Goal: Task Accomplishment & Management: Complete application form

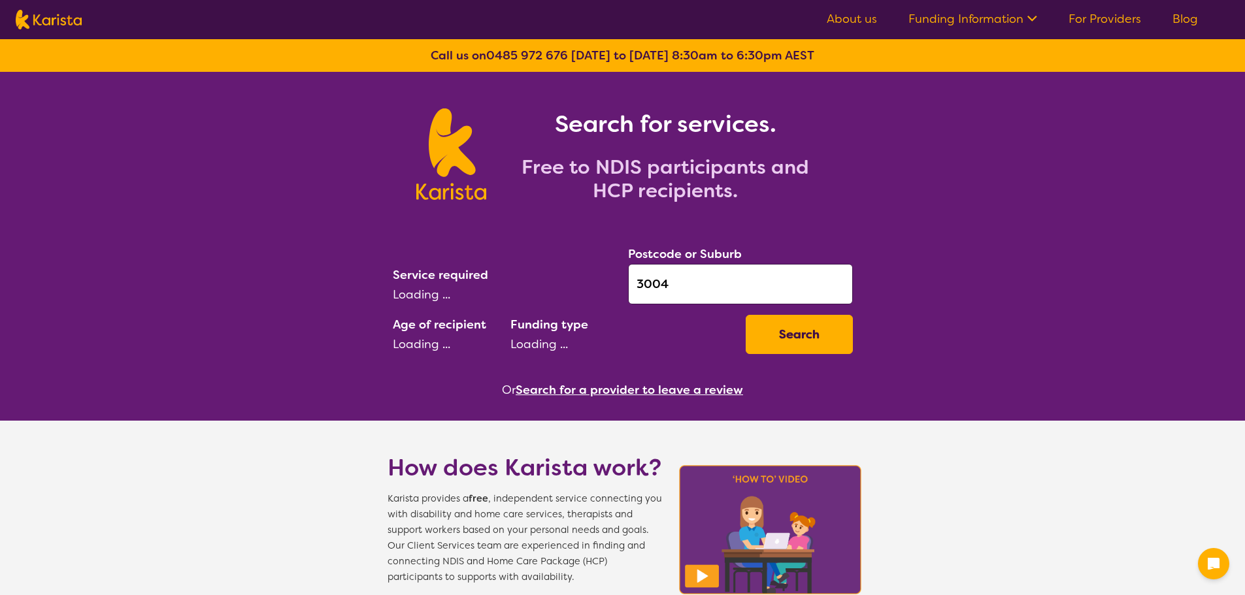
select select "[MEDICAL_DATA]"
select select "AD"
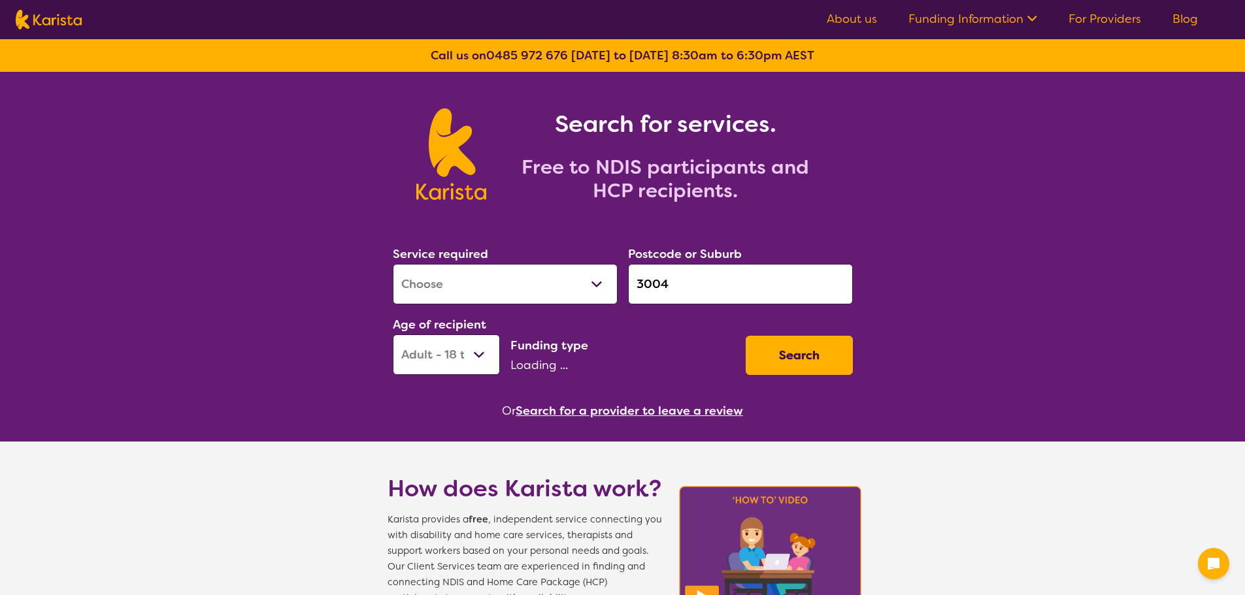
select select "NDIS"
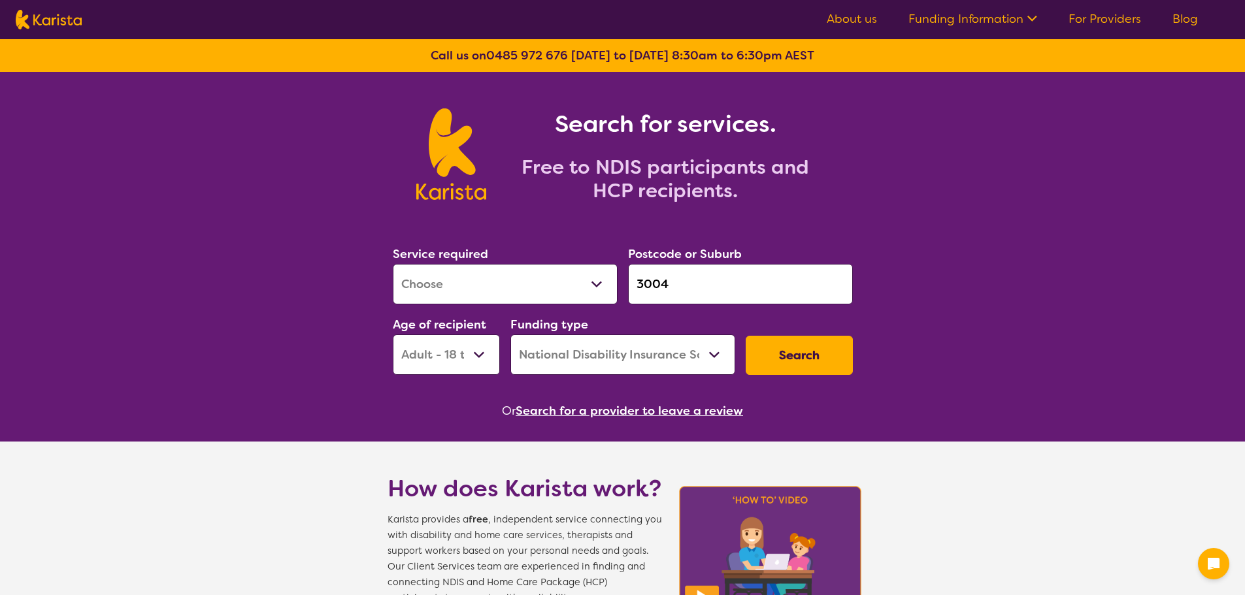
click at [779, 362] on button "Search" at bounding box center [799, 355] width 107 height 39
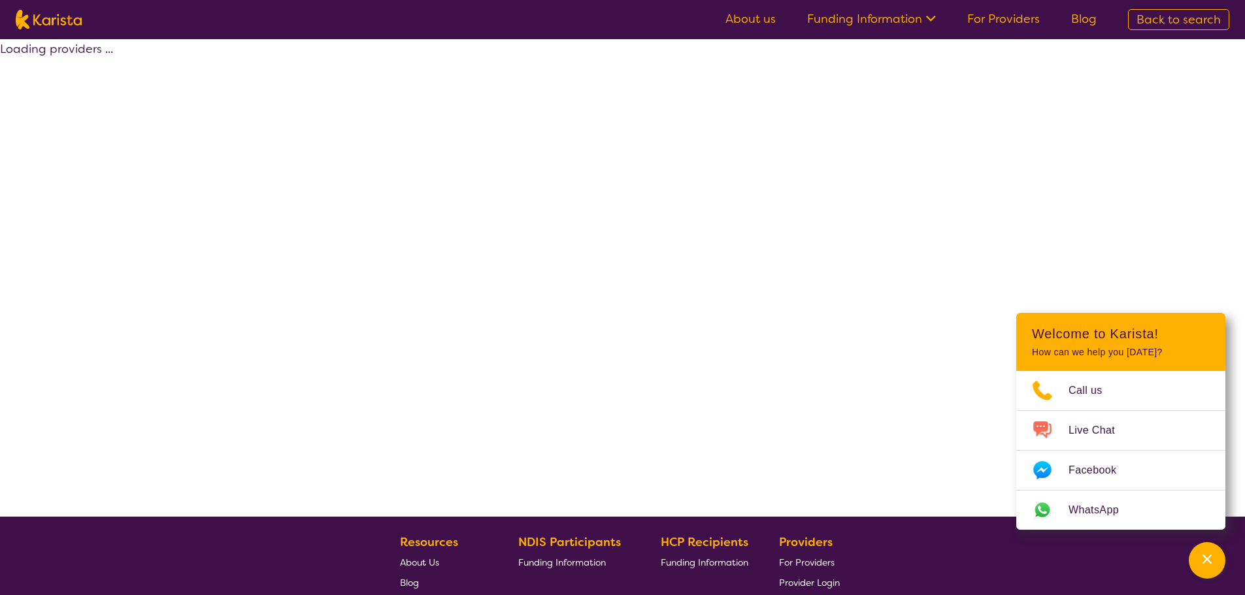
select select "by_score"
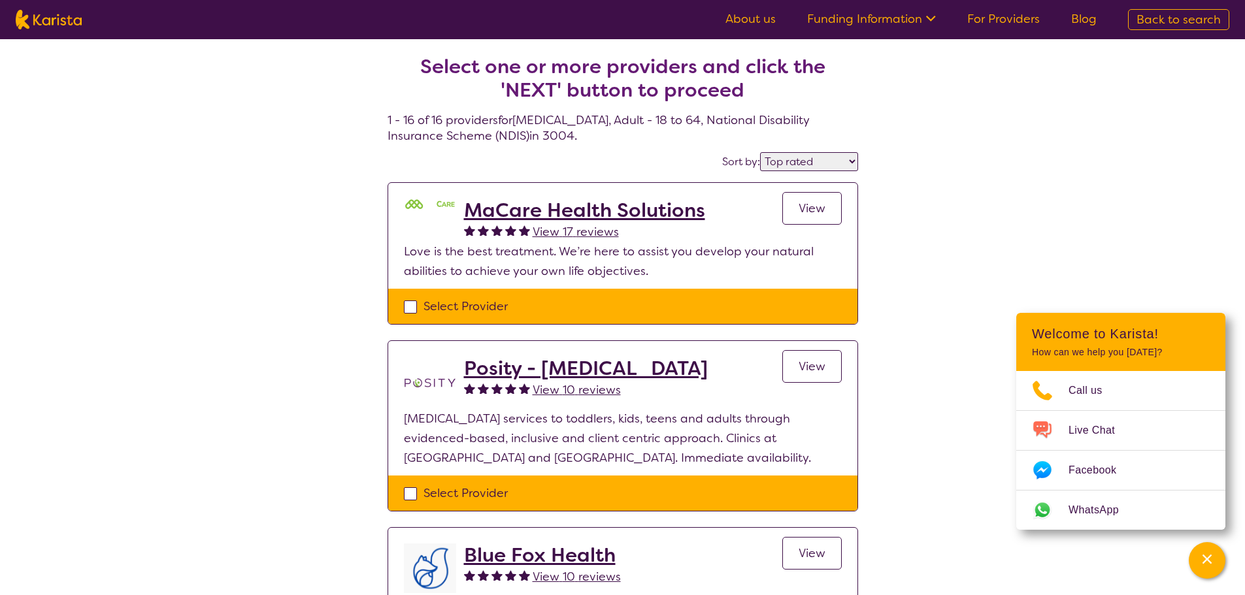
click at [453, 306] on div "Select Provider" at bounding box center [623, 307] width 438 height 20
checkbox input "true"
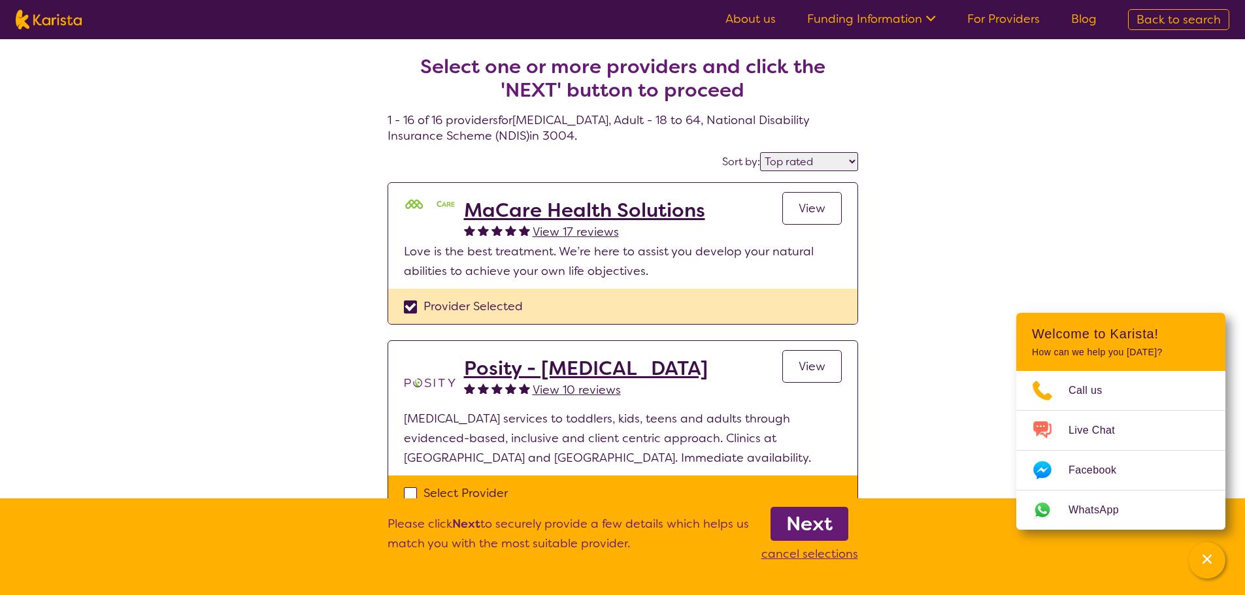
click at [823, 527] on b "Next" at bounding box center [809, 524] width 46 height 26
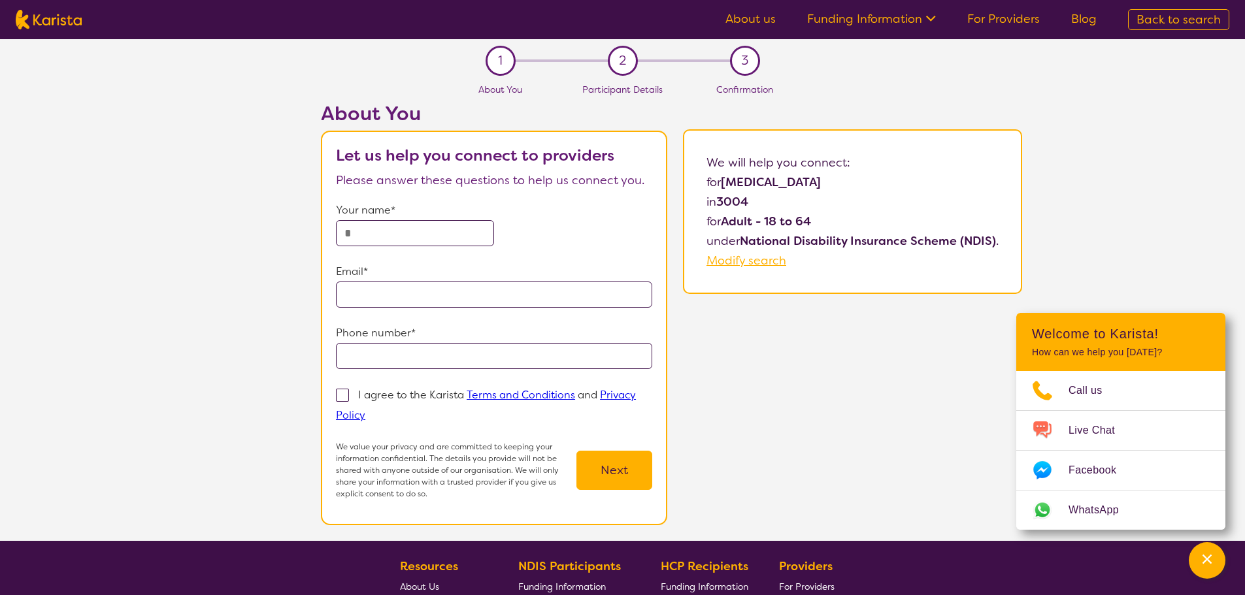
click at [399, 219] on p "Your name*" at bounding box center [494, 211] width 316 height 20
click at [410, 229] on input "text" at bounding box center [415, 233] width 158 height 26
type input "*********"
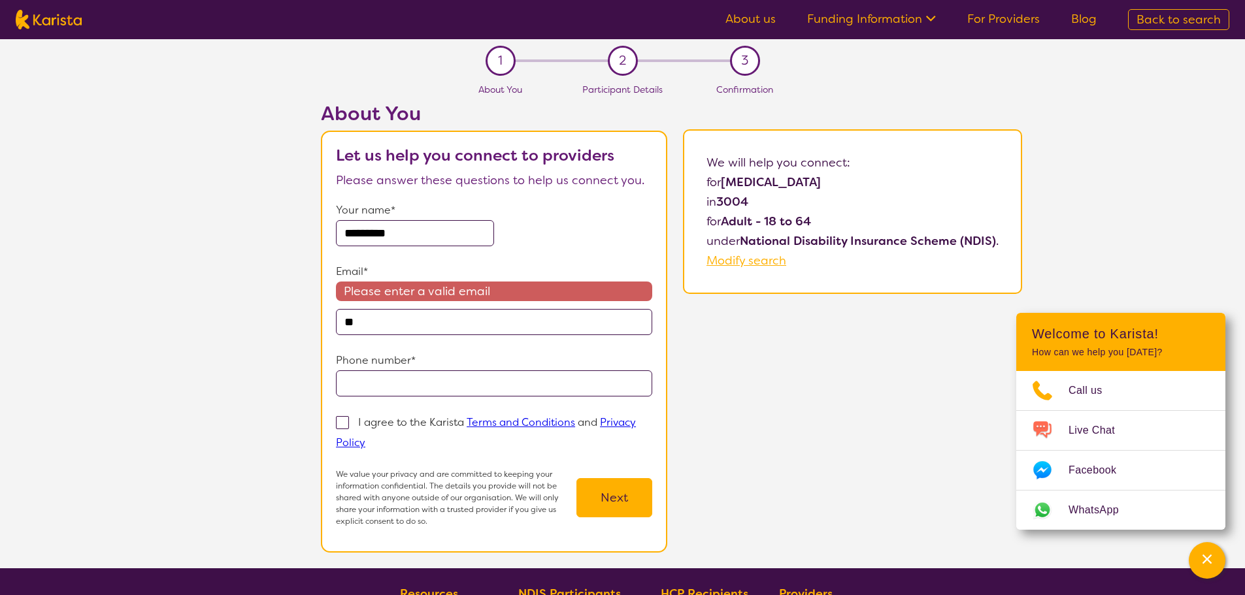
type input "*"
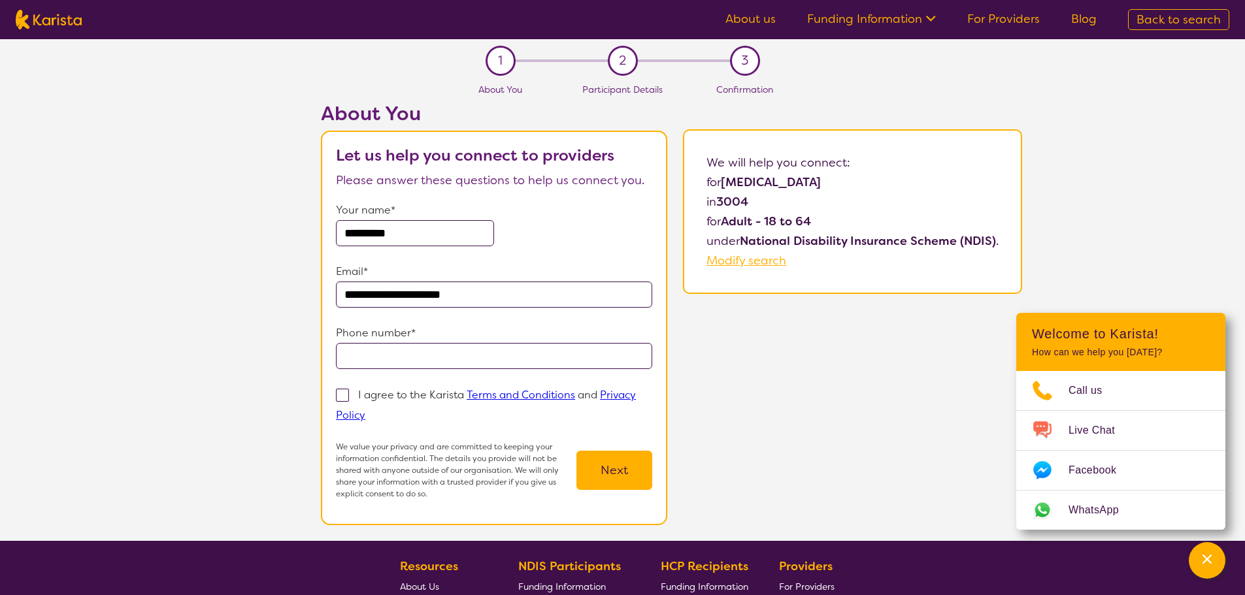
type input "**********"
drag, startPoint x: 268, startPoint y: 274, endPoint x: 213, endPoint y: 271, distance: 55.0
click at [213, 271] on div "**********" at bounding box center [671, 321] width 1147 height 439
type input "**********"
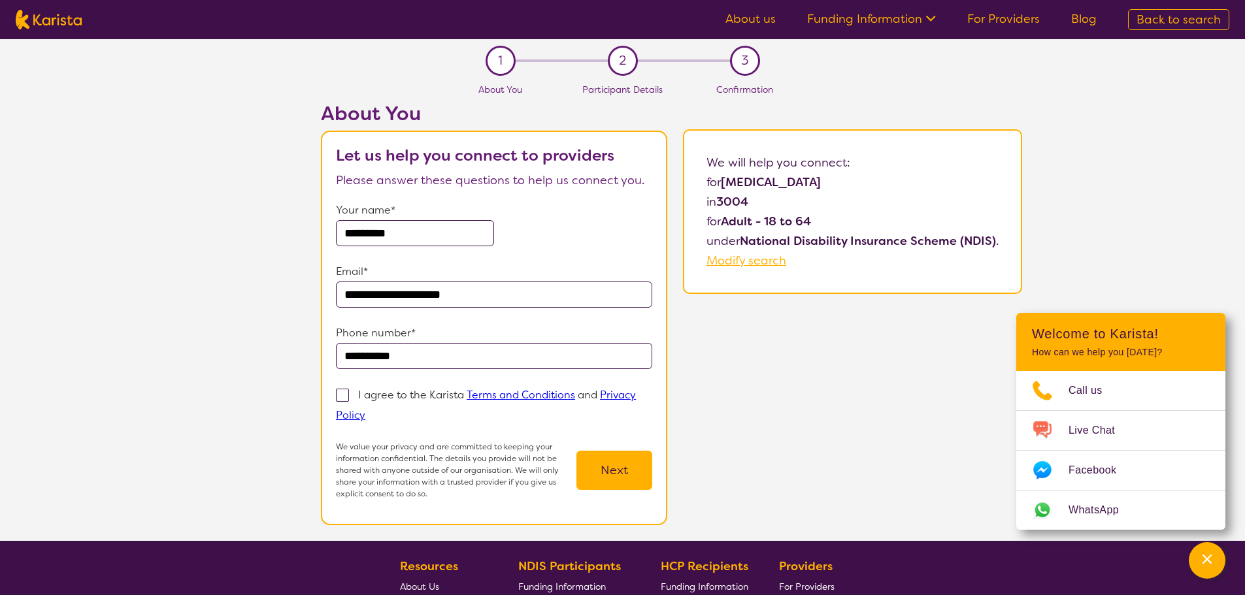
click at [382, 402] on label "I agree to the Karista Terms and Conditions and Privacy Policy" at bounding box center [486, 405] width 300 height 36
click at [374, 410] on input "I agree to the Karista Terms and Conditions and Privacy Policy" at bounding box center [369, 414] width 8 height 8
checkbox input "true"
click at [631, 476] on button "Next" at bounding box center [614, 470] width 76 height 39
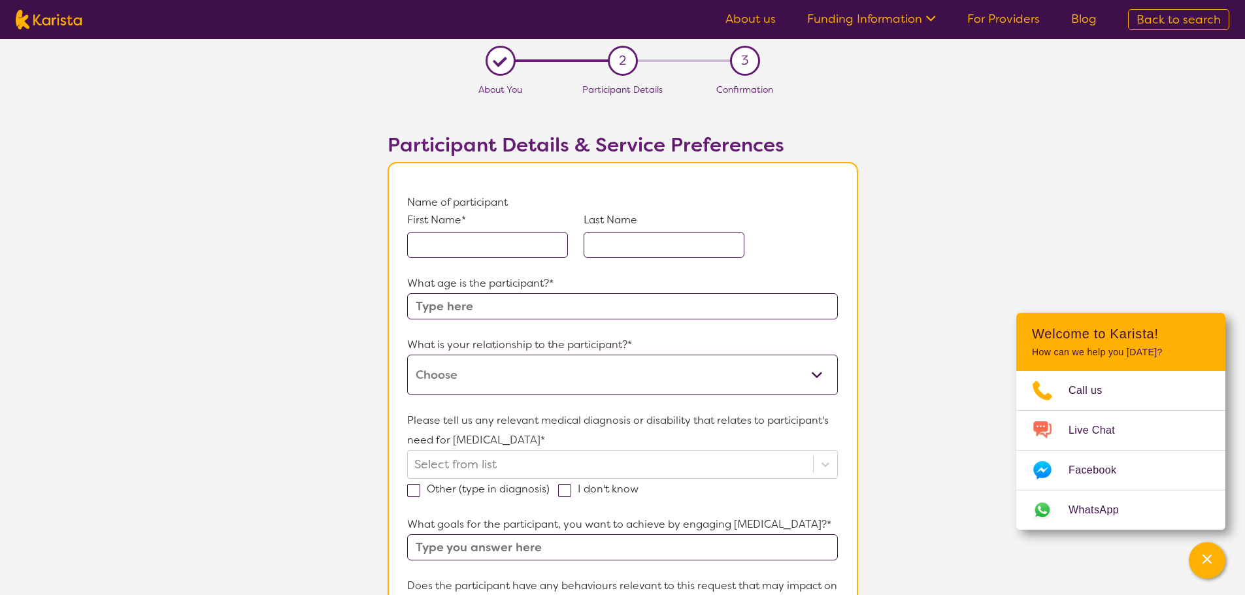
click at [511, 257] on input "text" at bounding box center [487, 245] width 161 height 26
type input "TEST"
type input "[PERSON_NAME]"
type input "45"
click at [468, 370] on select "This request is for myself I am their parent I am their child I am their spouse…" at bounding box center [622, 375] width 430 height 41
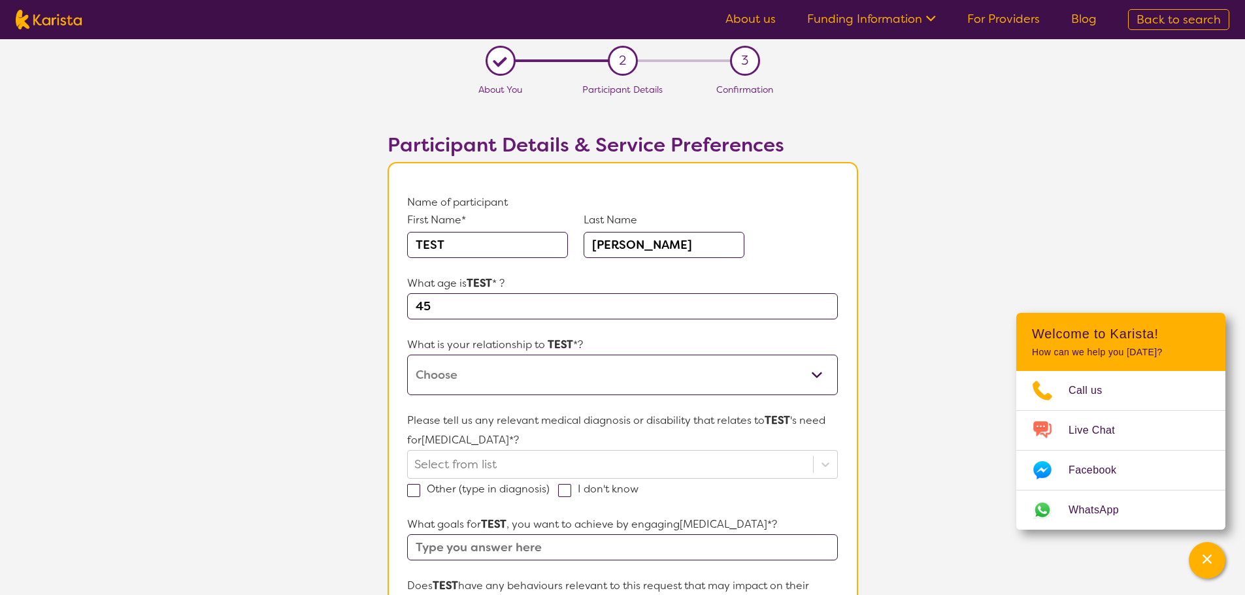
select select "I am their parent"
click at [407, 355] on select "This request is for myself I am their parent I am their child I am their spouse…" at bounding box center [622, 375] width 430 height 41
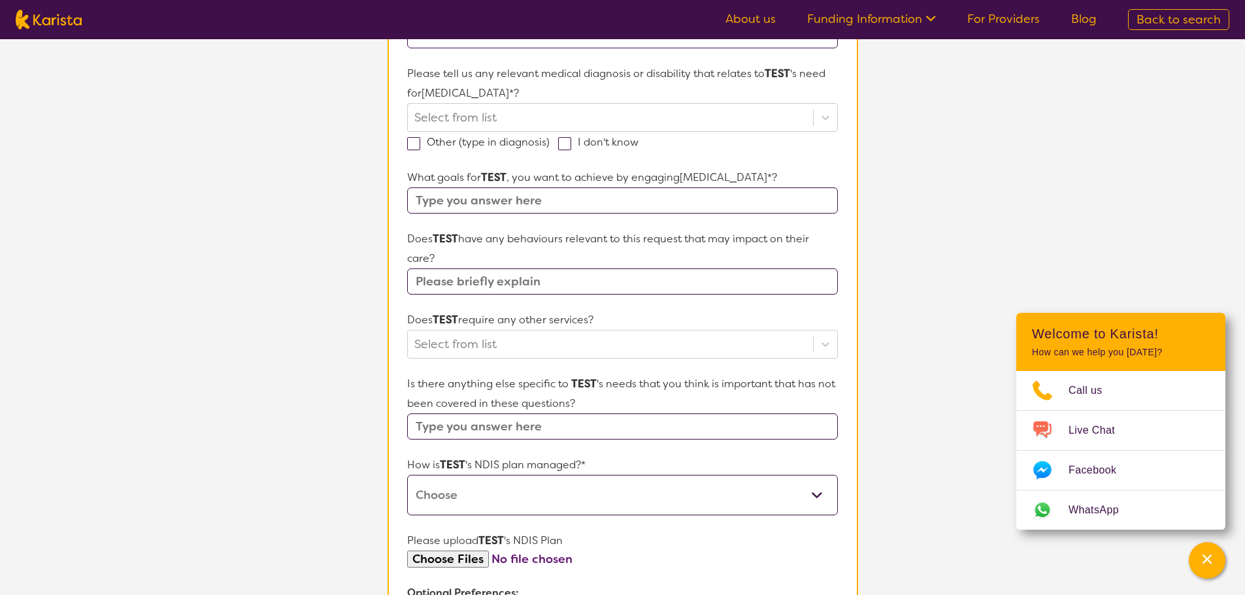
scroll to position [523, 0]
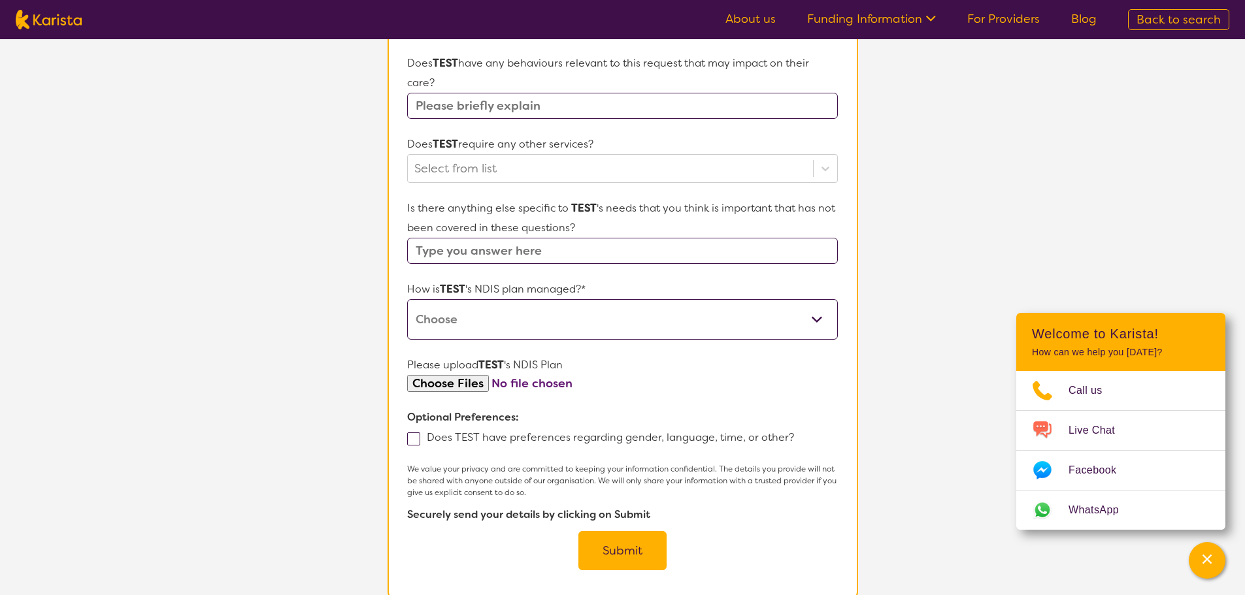
click at [472, 332] on select "Self-managed NDIS plan Managed by a registered plan management provider (not th…" at bounding box center [622, 319] width 430 height 41
select select "Self Managed"
click at [407, 299] on select "Self-managed NDIS plan Managed by a registered plan management provider (not th…" at bounding box center [622, 319] width 430 height 41
click at [633, 546] on button "Submit" at bounding box center [622, 550] width 88 height 39
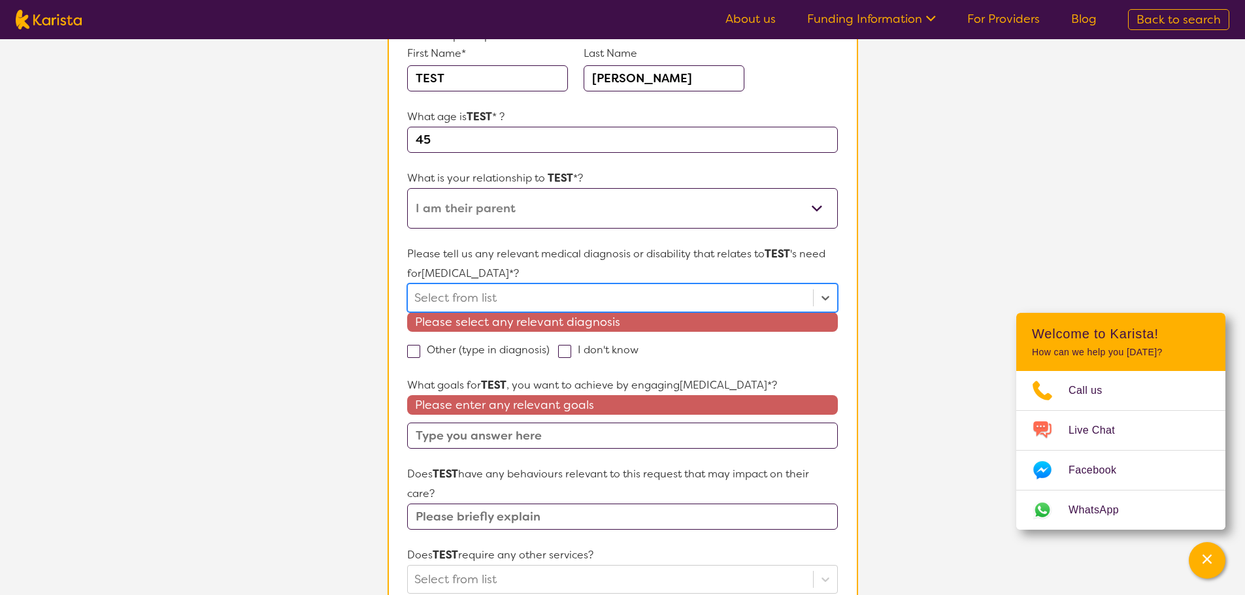
type input "T"
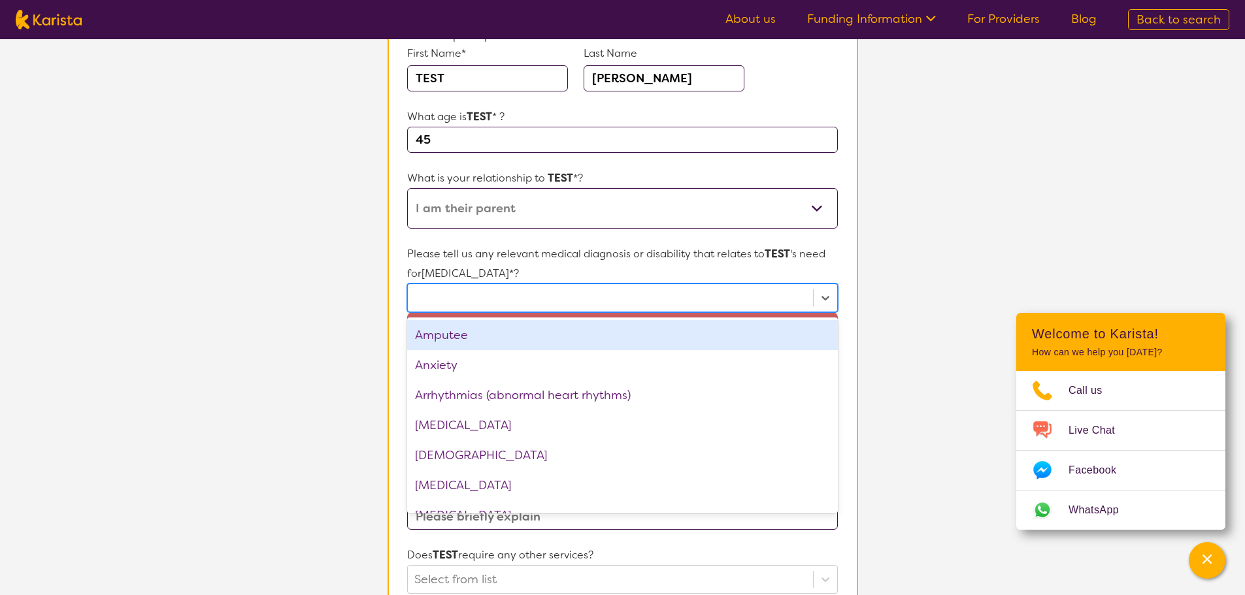
click at [493, 295] on div at bounding box center [609, 298] width 391 height 22
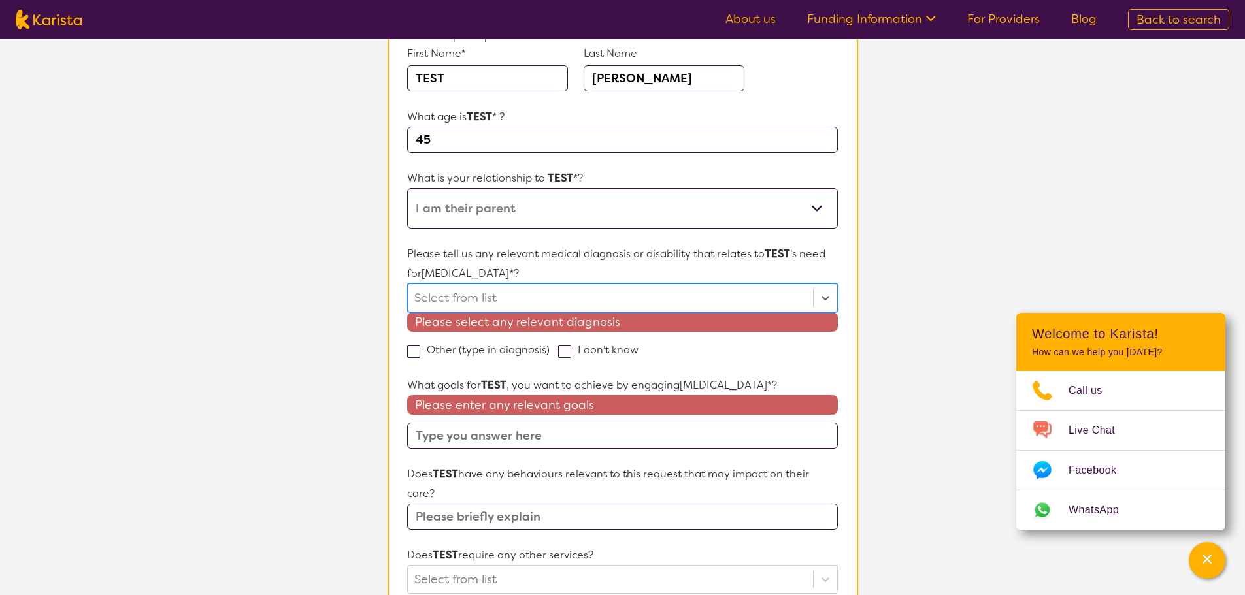
click at [482, 294] on div at bounding box center [609, 298] width 391 height 22
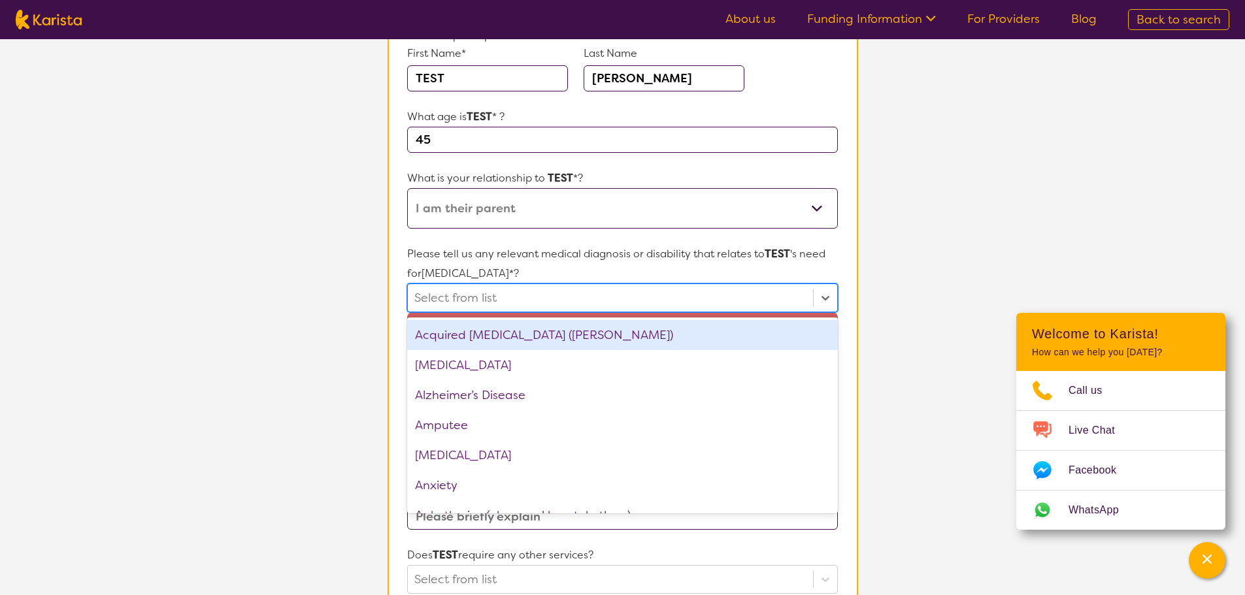
click at [480, 339] on div "Acquired [MEDICAL_DATA] ([PERSON_NAME])" at bounding box center [622, 335] width 430 height 30
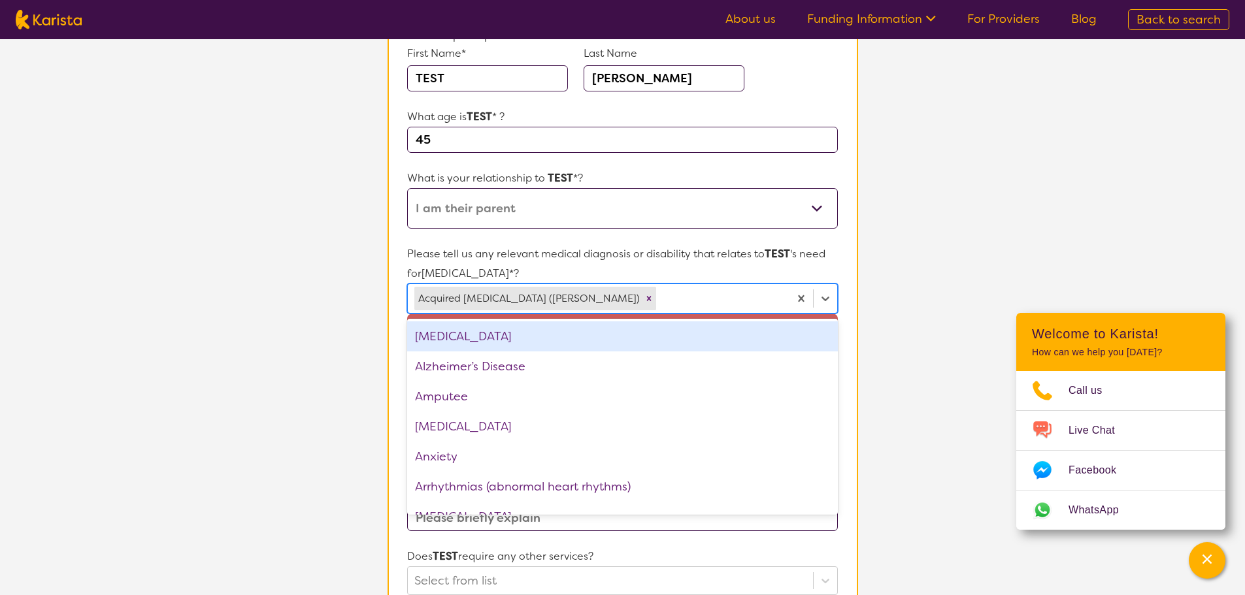
click at [950, 264] on section "L About You 2 Participant Details 3 Confirmation Participant Details & Service …" at bounding box center [622, 467] width 1245 height 1188
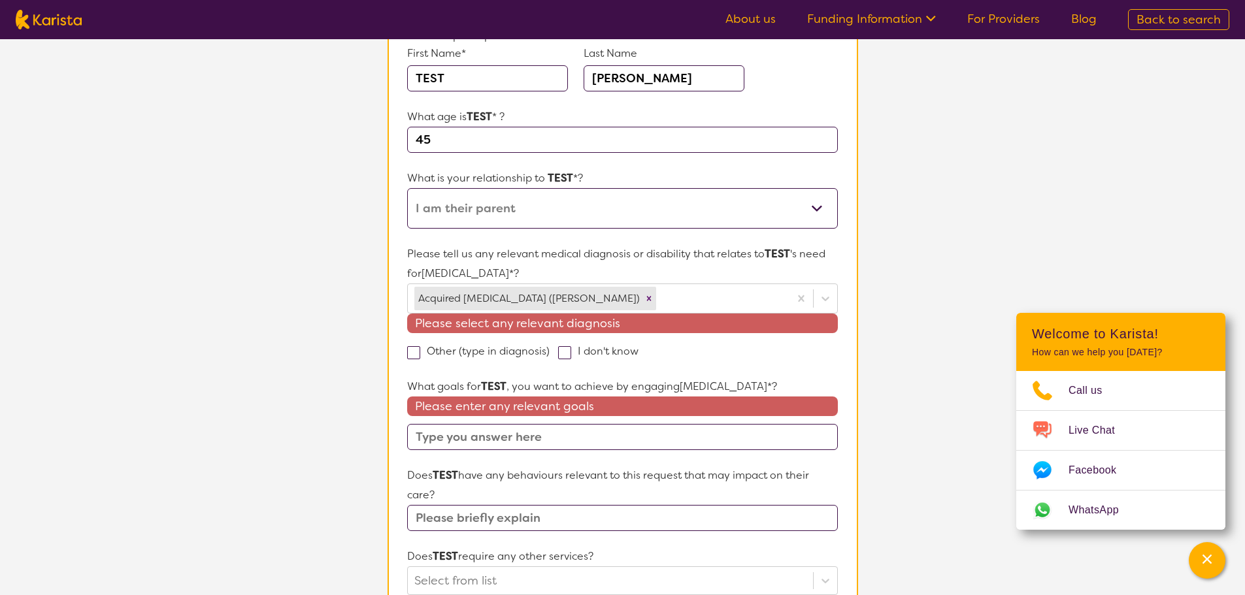
click at [523, 442] on input "text" at bounding box center [622, 437] width 430 height 26
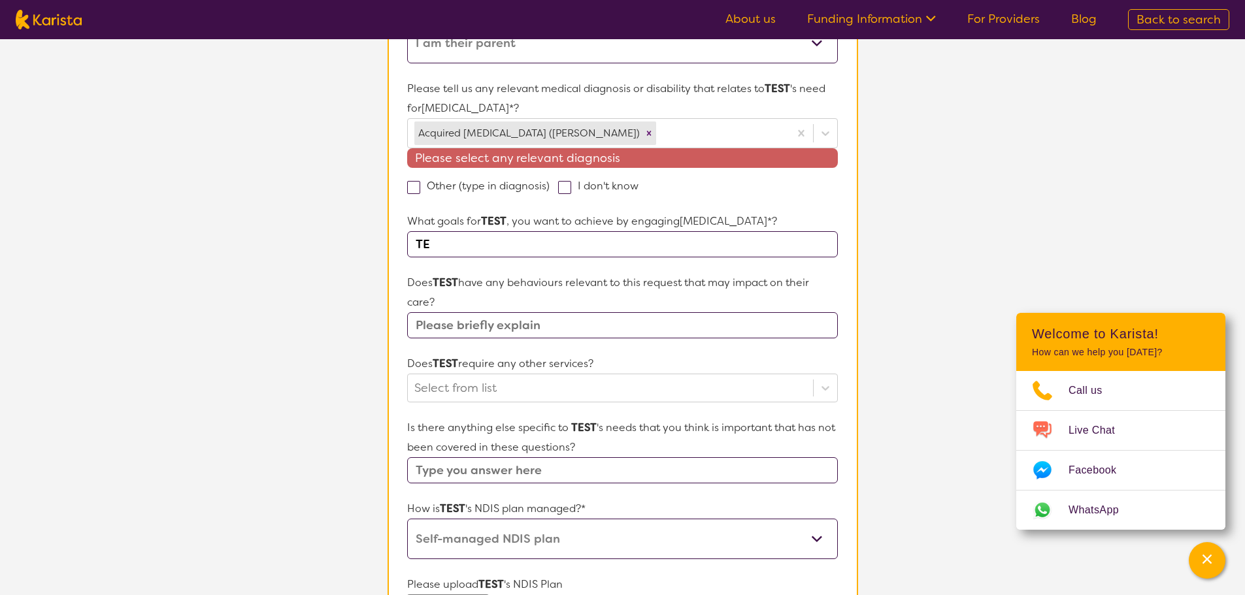
scroll to position [559, 0]
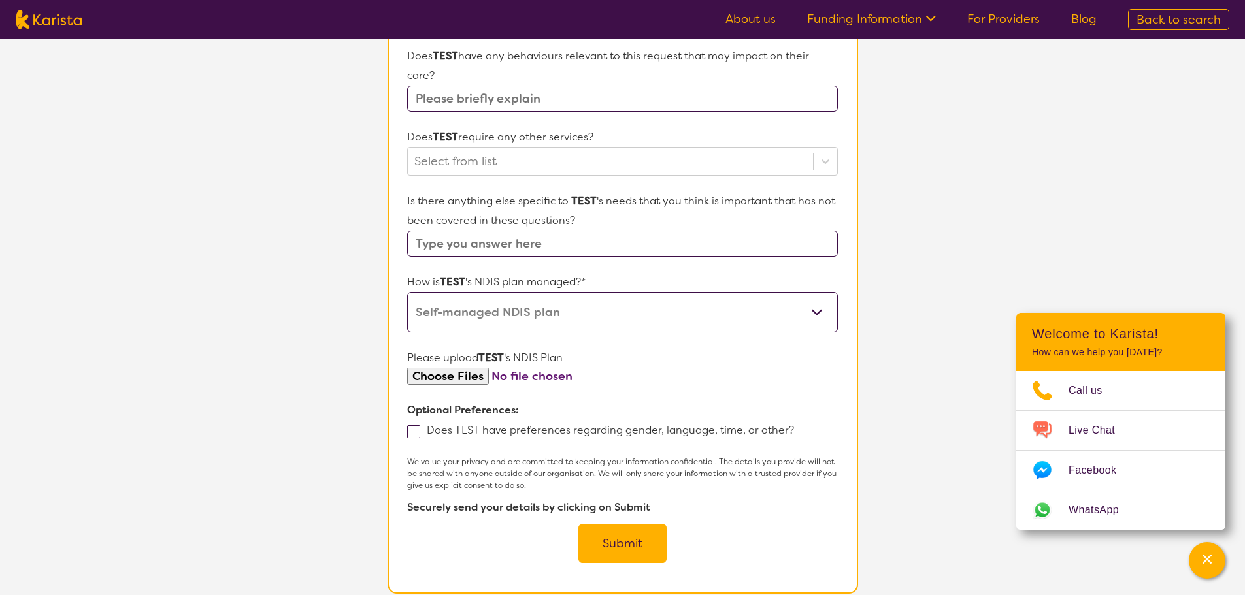
type input "TE"
click at [635, 544] on button "Submit" at bounding box center [622, 543] width 88 height 39
